Goal: Information Seeking & Learning: Learn about a topic

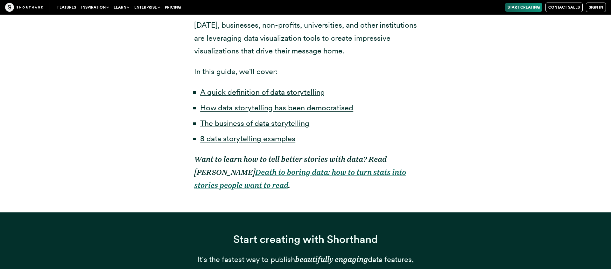
scroll to position [485, 0]
click at [229, 134] on link "8 data storytelling examples" at bounding box center [247, 138] width 95 height 9
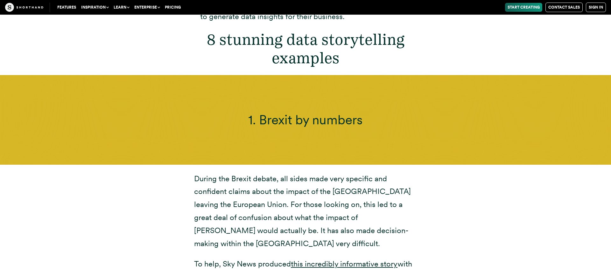
scroll to position [2276, 0]
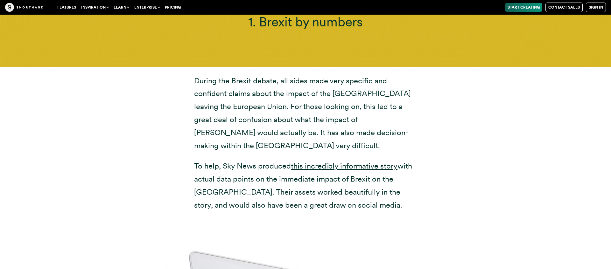
click at [366, 176] on p "To help, Sky News produced this incredibly informative story with actual data p…" at bounding box center [305, 186] width 223 height 52
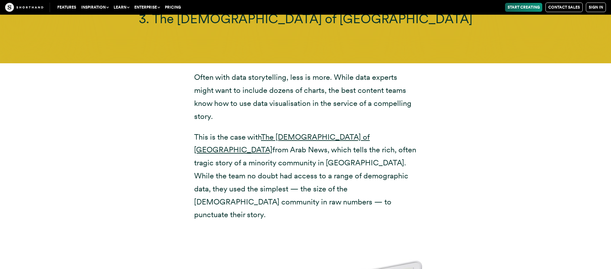
scroll to position [3829, 0]
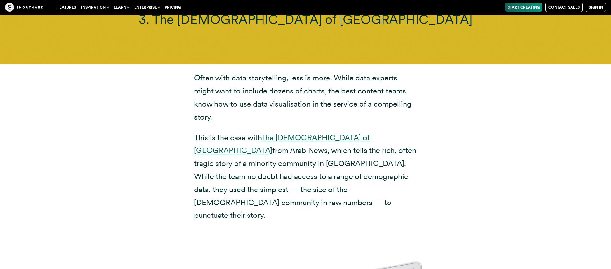
click at [317, 133] on link "The [DEMOGRAPHIC_DATA] of [GEOGRAPHIC_DATA]" at bounding box center [282, 144] width 176 height 22
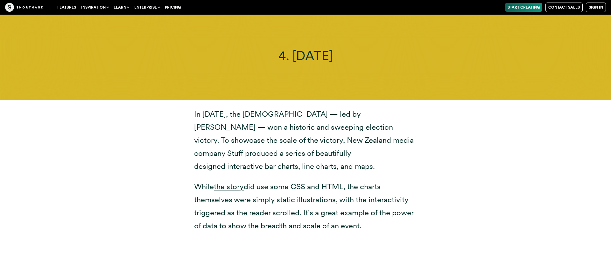
scroll to position [4620, 0]
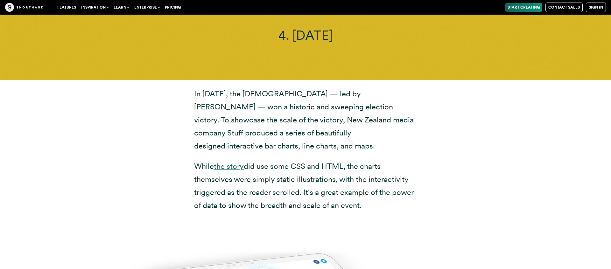
click at [230, 162] on link "the story" at bounding box center [229, 166] width 30 height 9
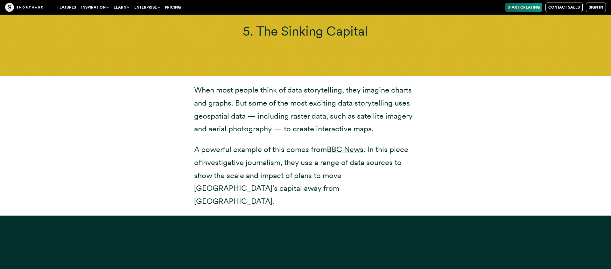
scroll to position [5404, 0]
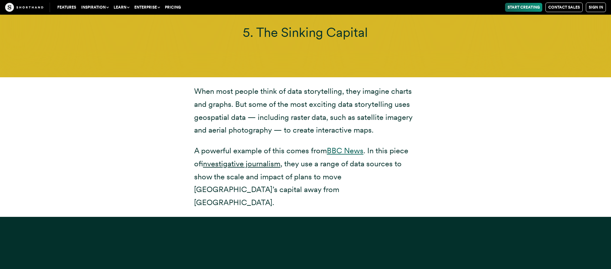
click at [343, 146] on link "BBC News" at bounding box center [345, 150] width 37 height 9
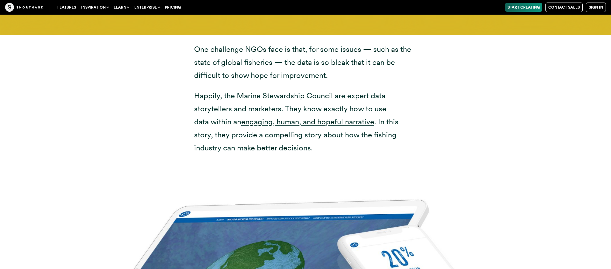
scroll to position [5943, 0]
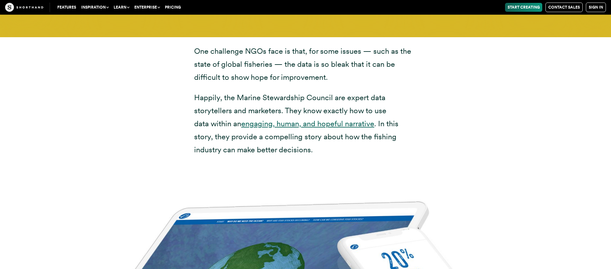
click at [349, 119] on link "engaging, human, and hopeful narrative" at bounding box center [307, 123] width 133 height 9
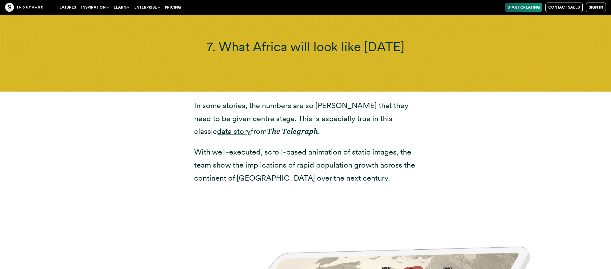
scroll to position [6657, 0]
click at [251, 126] on link "data story" at bounding box center [234, 130] width 34 height 9
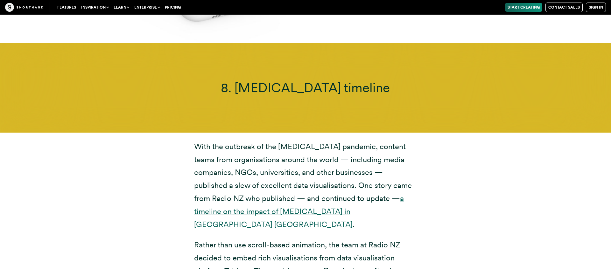
scroll to position [7358, 0]
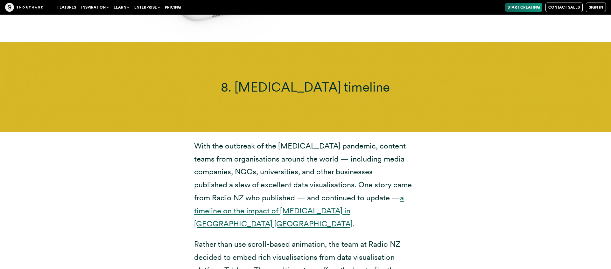
click at [331, 193] on link "a timeline on the impact of [MEDICAL_DATA] in [GEOGRAPHIC_DATA] [GEOGRAPHIC_DAT…" at bounding box center [299, 210] width 210 height 35
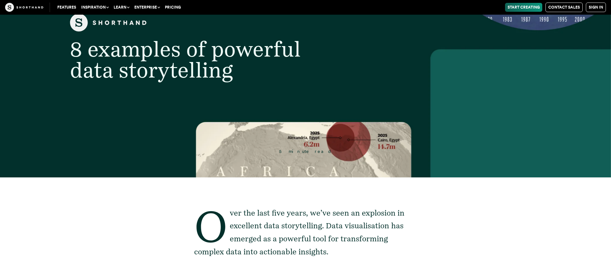
scroll to position [0, 0]
